Goal: Transaction & Acquisition: Purchase product/service

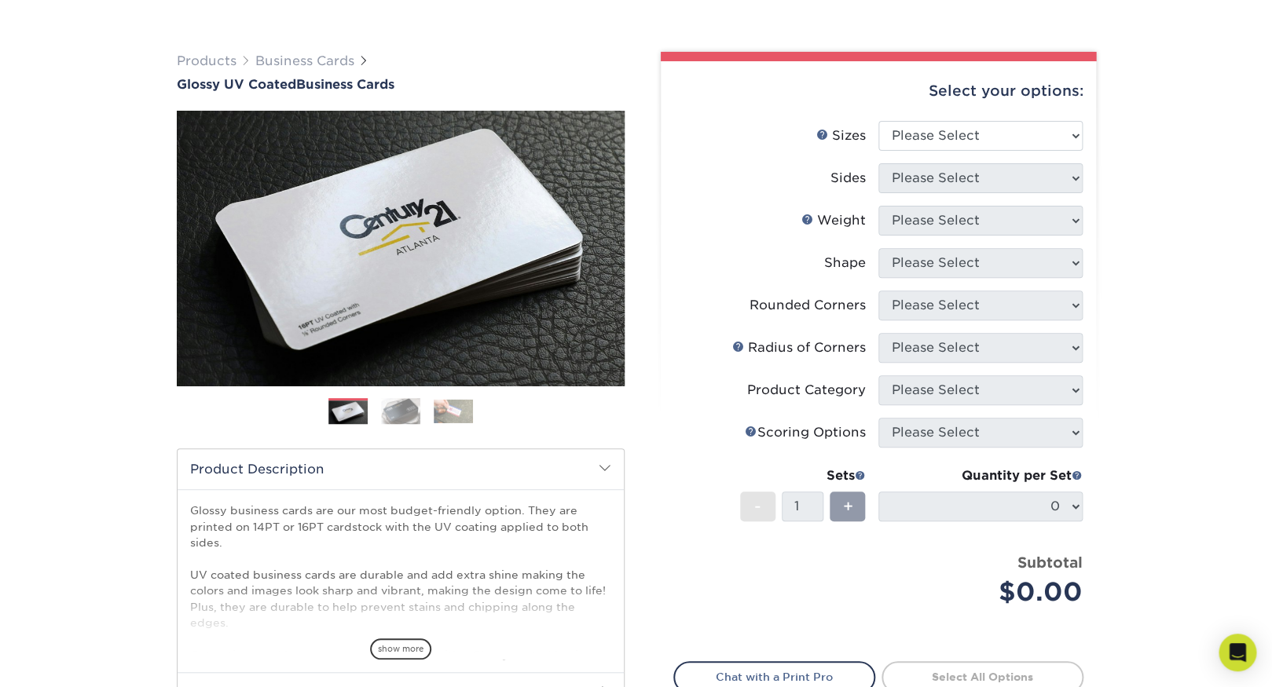
scroll to position [95, 0]
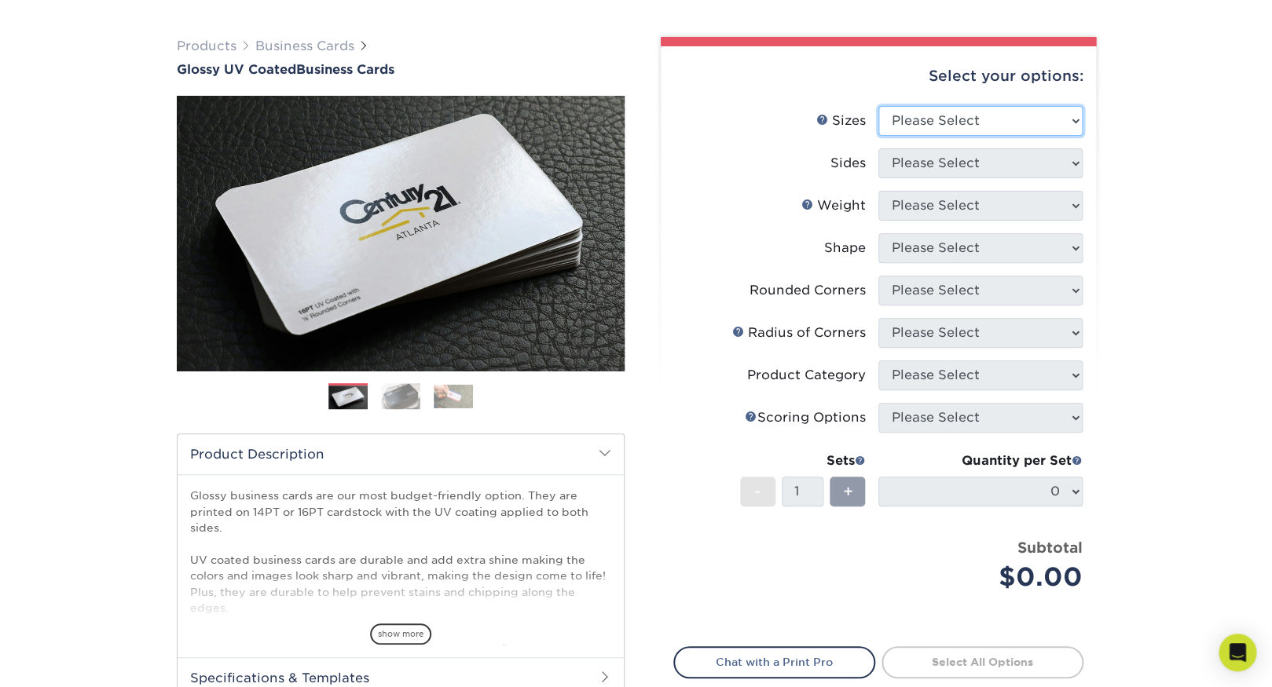
select select "2.00x3.50"
click option "2" x 3.5" - Standard" at bounding box center [0, 0] width 0 height 0
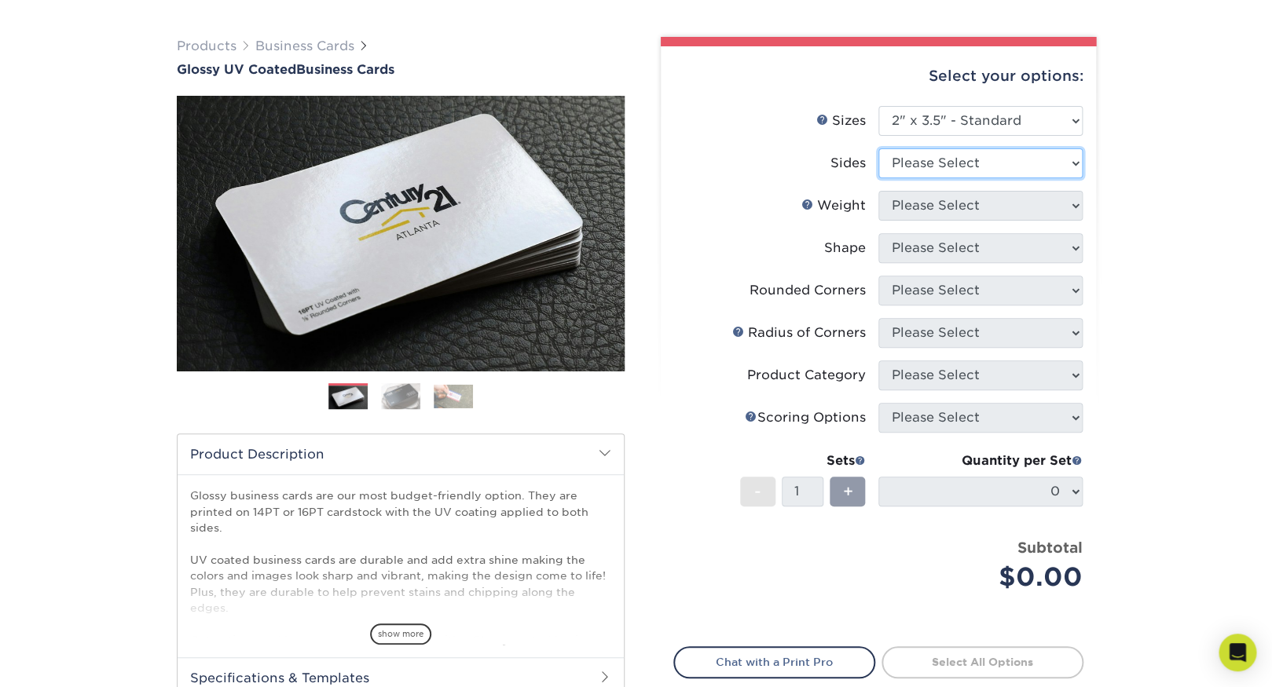
select select "13abbda7-1d64-4f25-8bb2-c179b224825d"
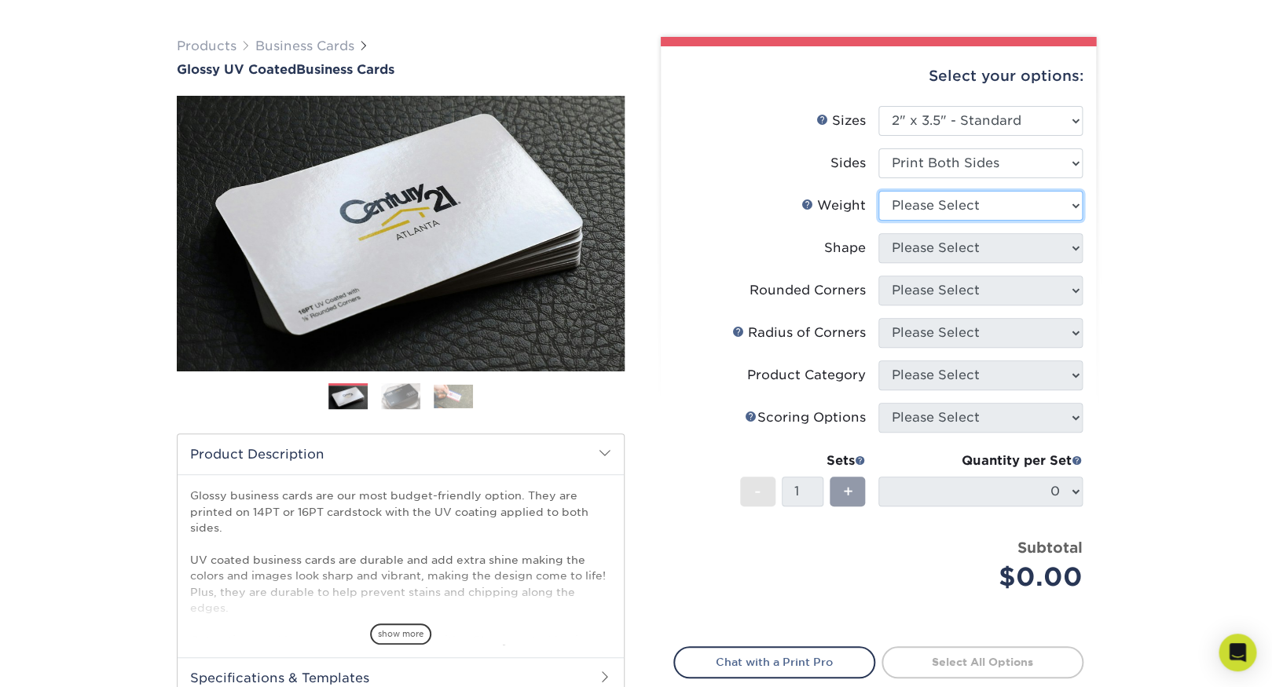
select select "16PT"
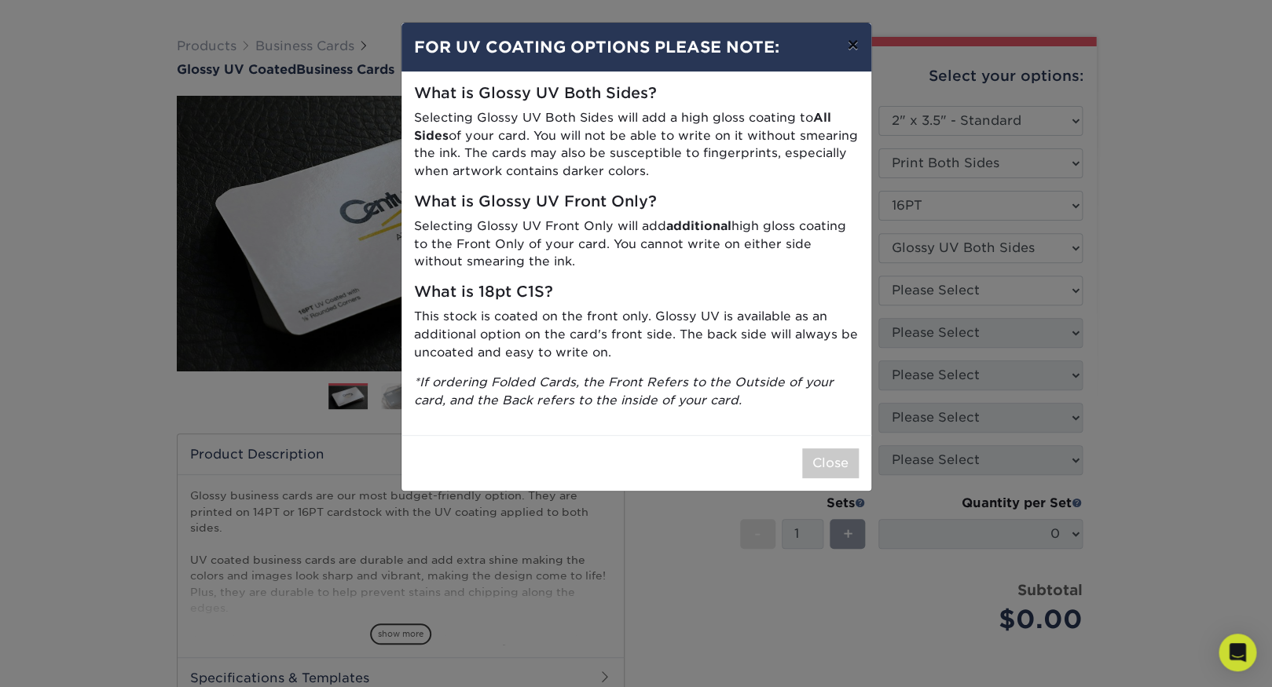
click at [844, 53] on button "×" at bounding box center [852, 45] width 36 height 44
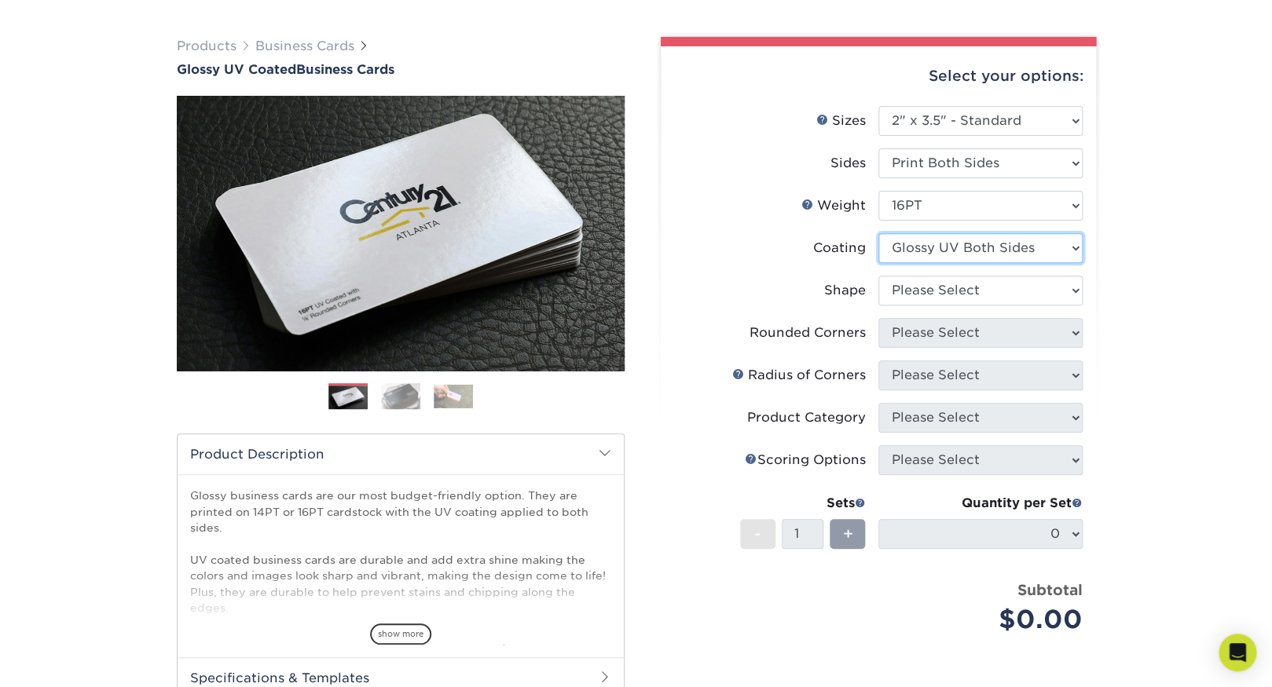
select select "1e8116af-acfc-44b1-83dc-8181aa338834"
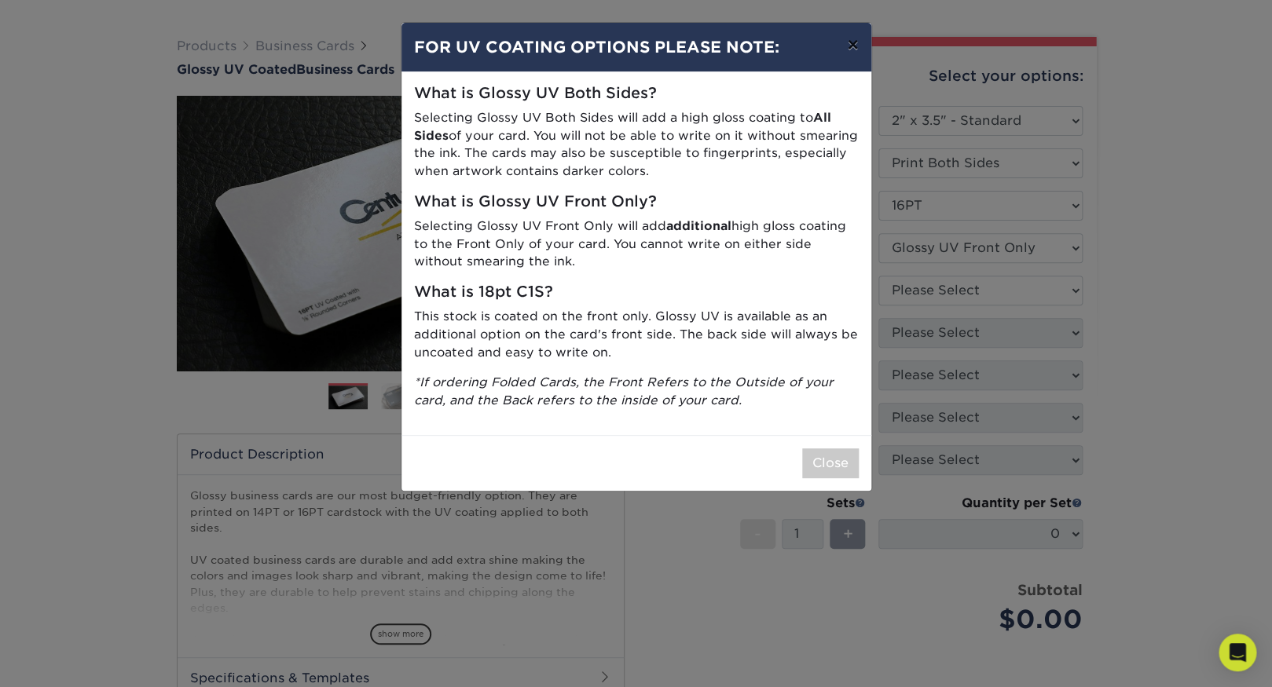
drag, startPoint x: 848, startPoint y: 51, endPoint x: 849, endPoint y: 59, distance: 8.0
click at [848, 52] on button "×" at bounding box center [852, 45] width 36 height 44
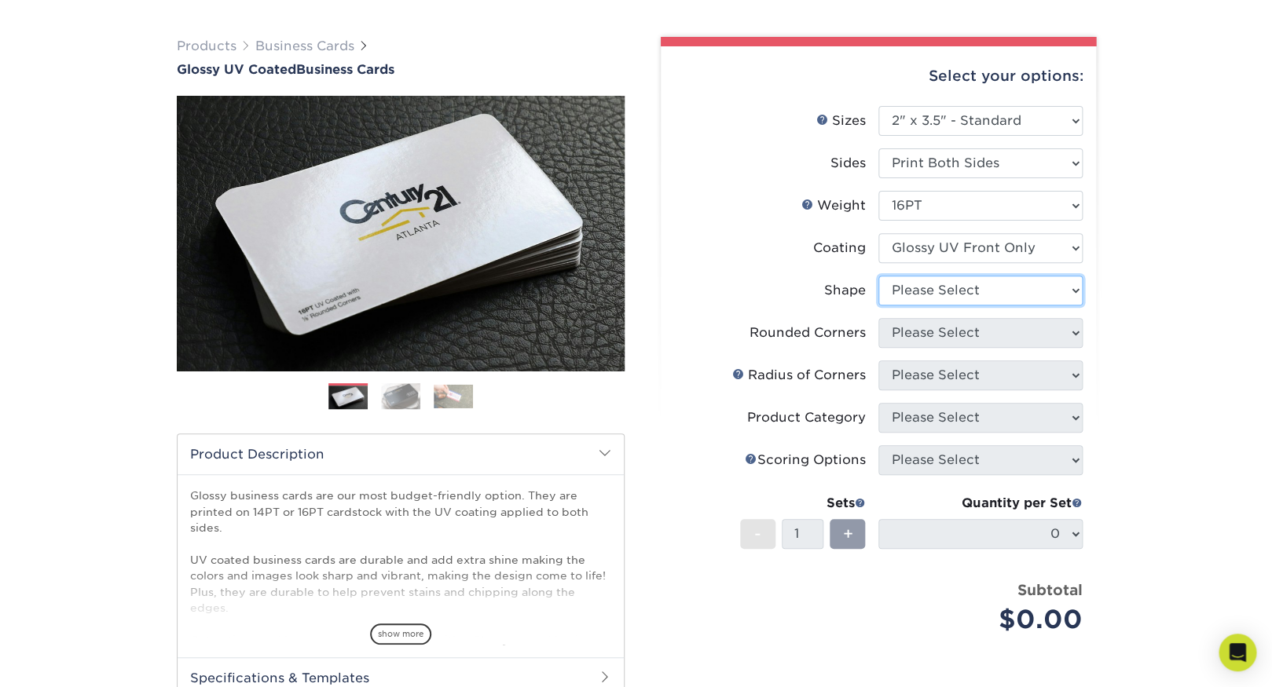
select select "standard"
select select "0"
click option "No" at bounding box center [0, 0] width 0 height 0
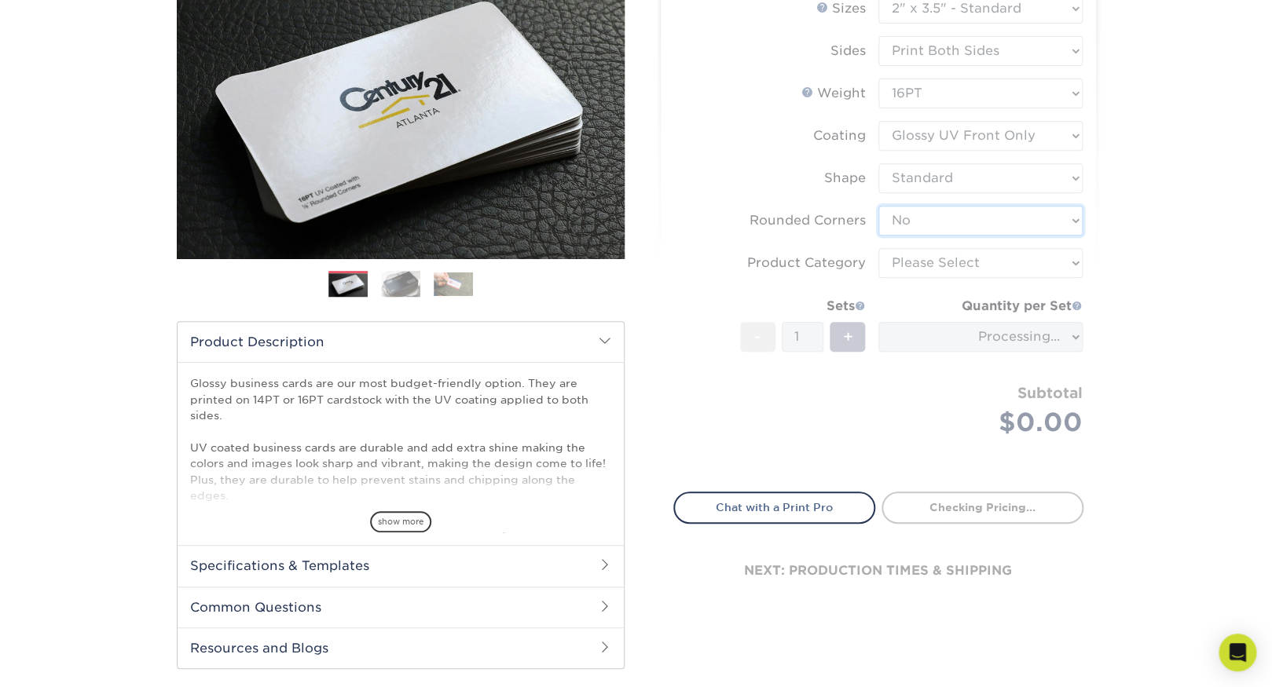
scroll to position [215, 0]
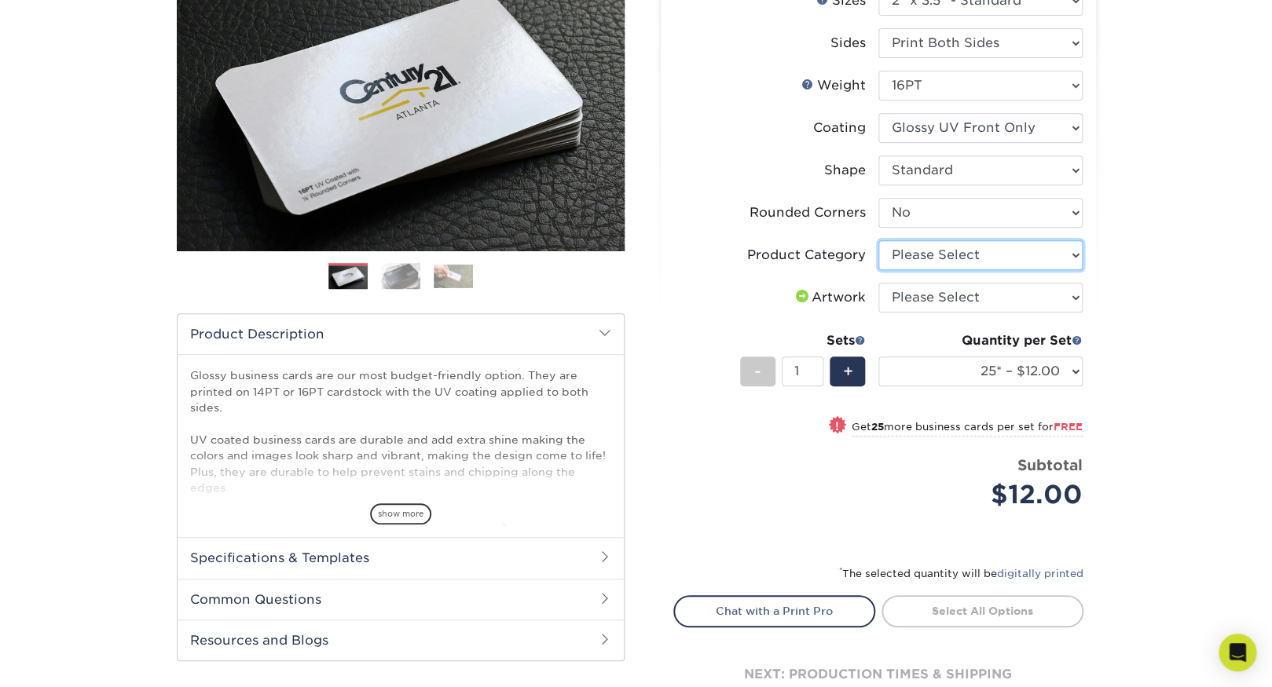
select select "3b5148f1-0588-4f88-a218-97bcfdce65c1"
click option "Business Cards" at bounding box center [0, 0] width 0 height 0
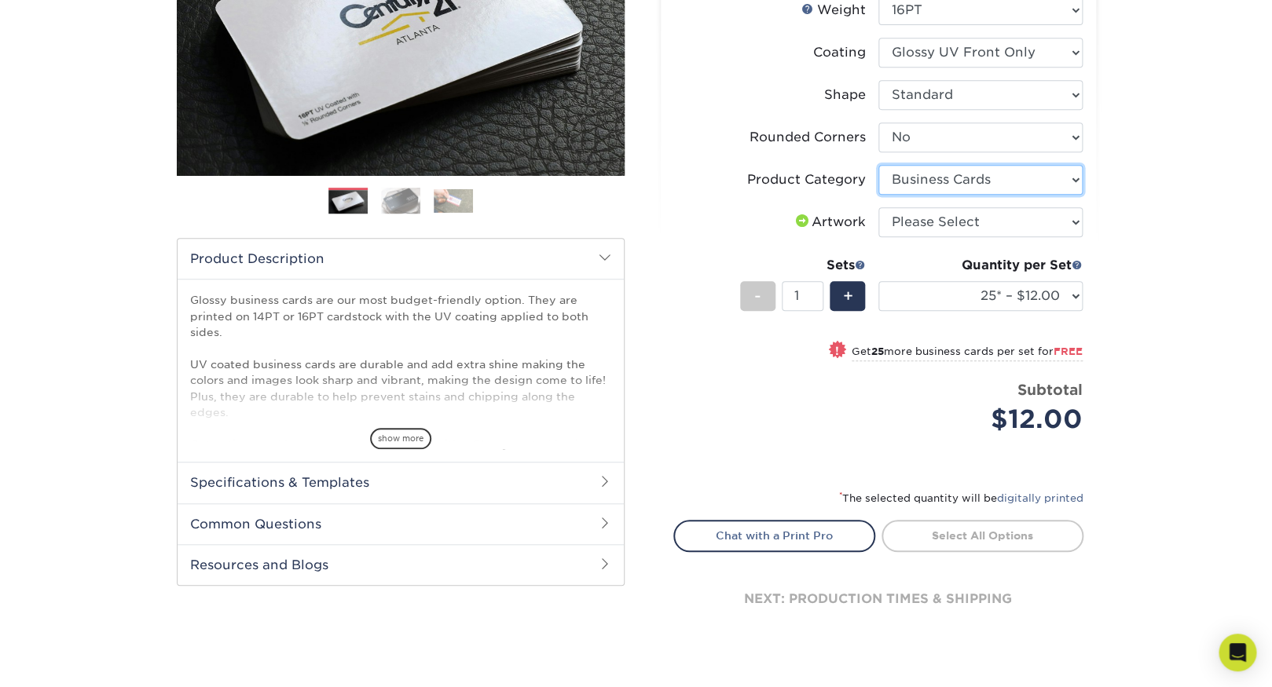
scroll to position [292, 0]
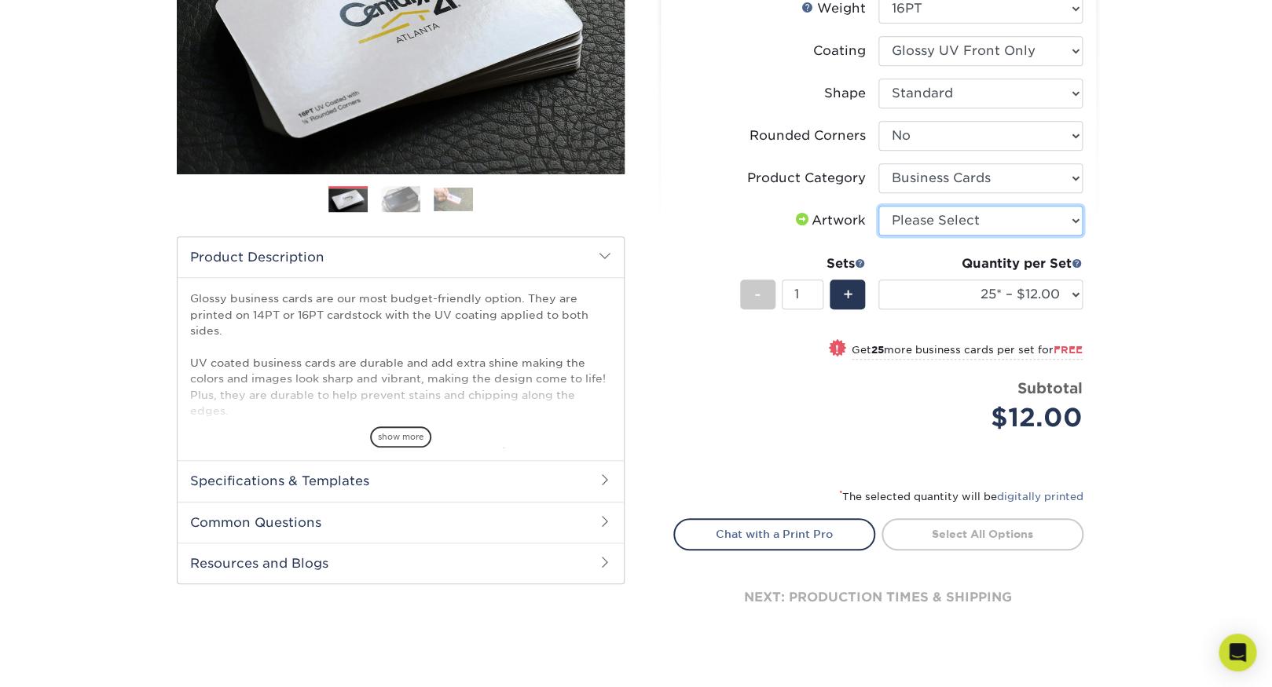
select select "upload"
click option "I will upload files" at bounding box center [0, 0] width 0 height 0
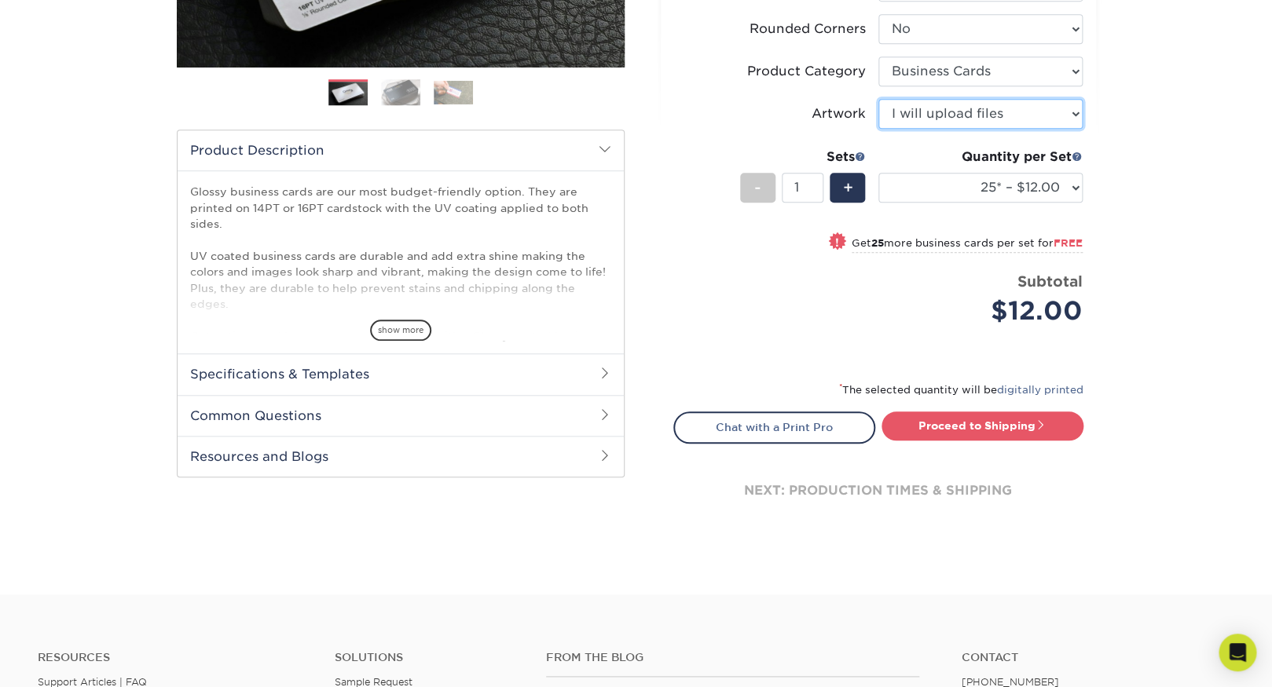
scroll to position [407, 0]
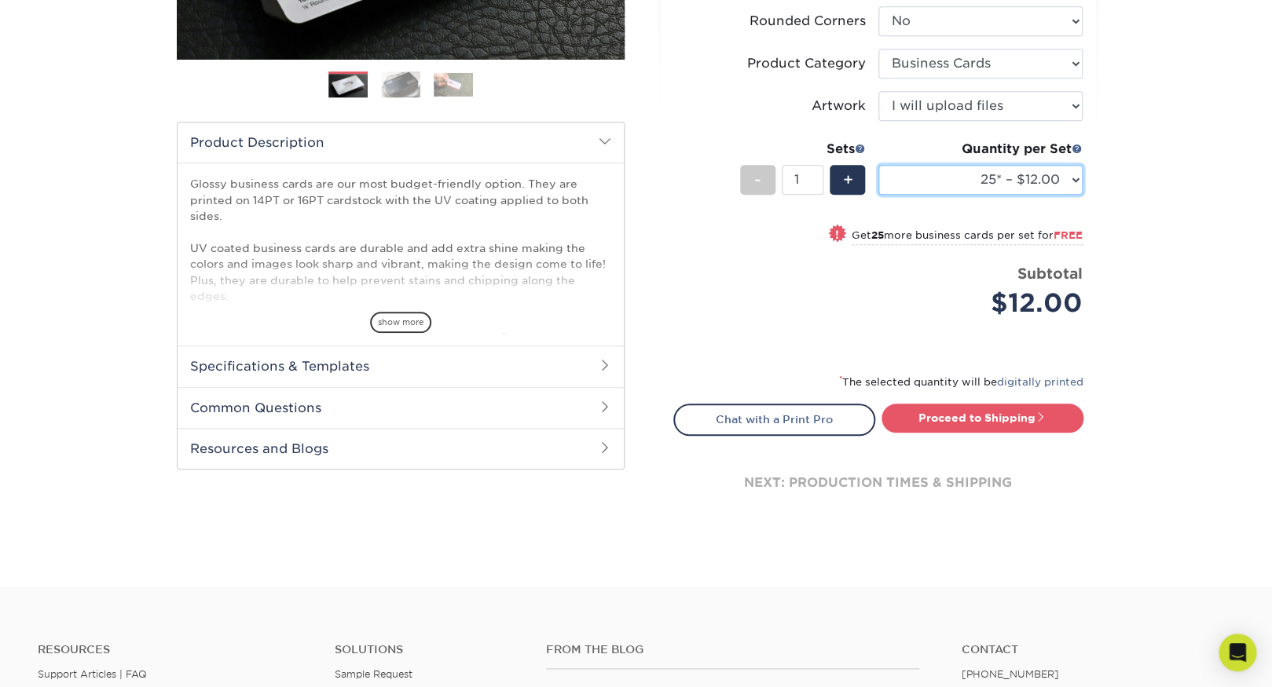
click at [878, 165] on select "25* – $12.00 50* – $12.00 100* – $12.00 250* – $21.00 500 – $42.00 1000 – $53.0…" at bounding box center [980, 180] width 204 height 30
select select "250* – $21.00"
click option "250* – $21.00" at bounding box center [0, 0] width 0 height 0
